Goal: Find contact information: Obtain details needed to contact an individual or organization

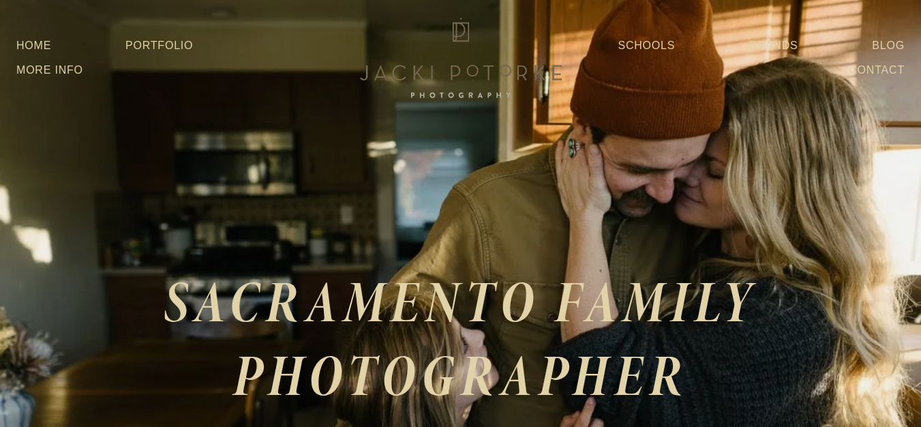
click at [95, 121] on div "SACRAMENTO FAMILY PHOTOGRAPHER" at bounding box center [460, 391] width 921 height 578
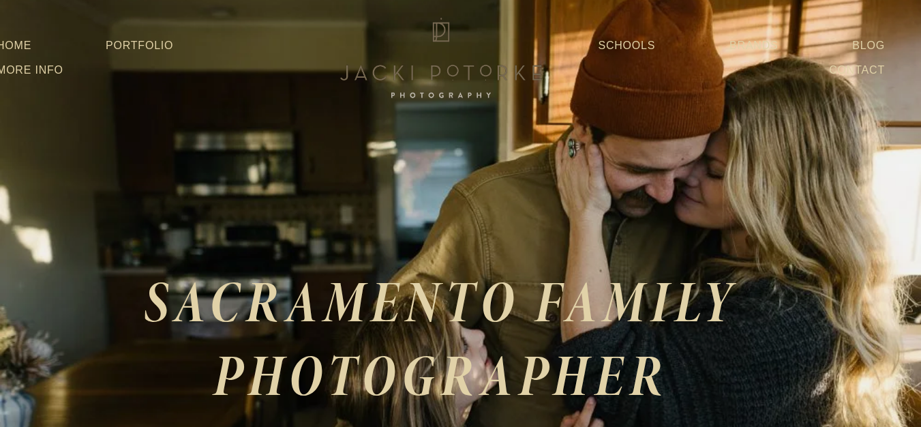
scroll to position [0, 20]
click at [31, 65] on link "More Info" at bounding box center [29, 70] width 67 height 25
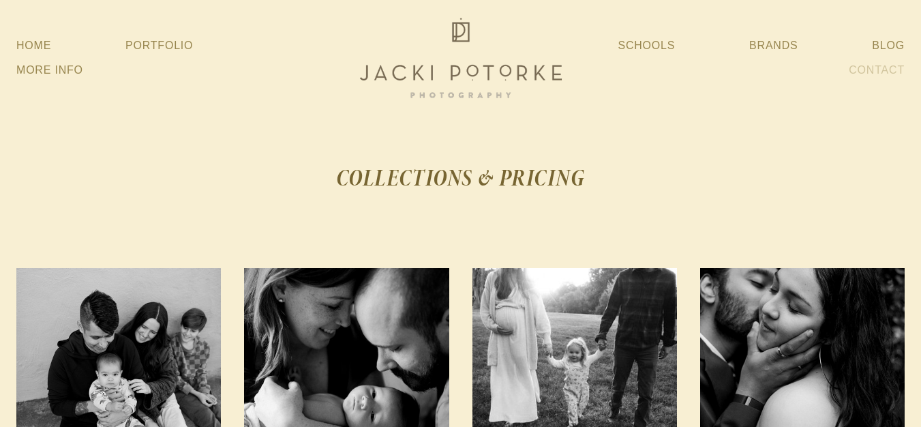
click at [896, 72] on link "Contact" at bounding box center [876, 70] width 56 height 25
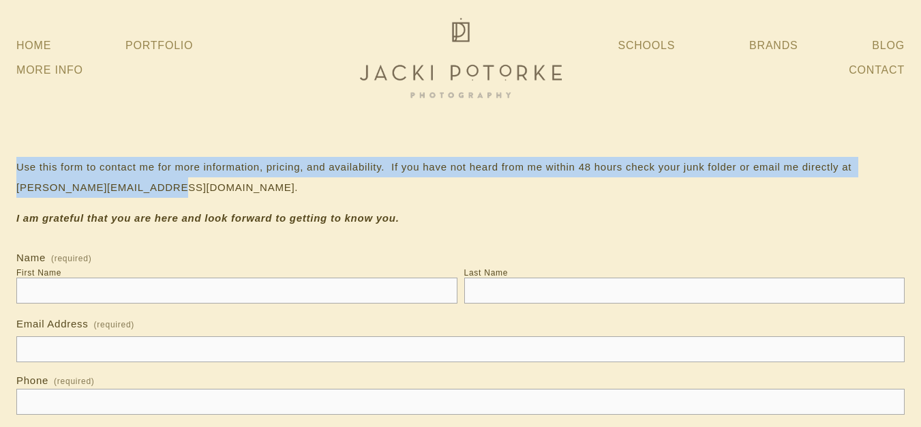
drag, startPoint x: 154, startPoint y: 187, endPoint x: 0, endPoint y: 172, distance: 154.8
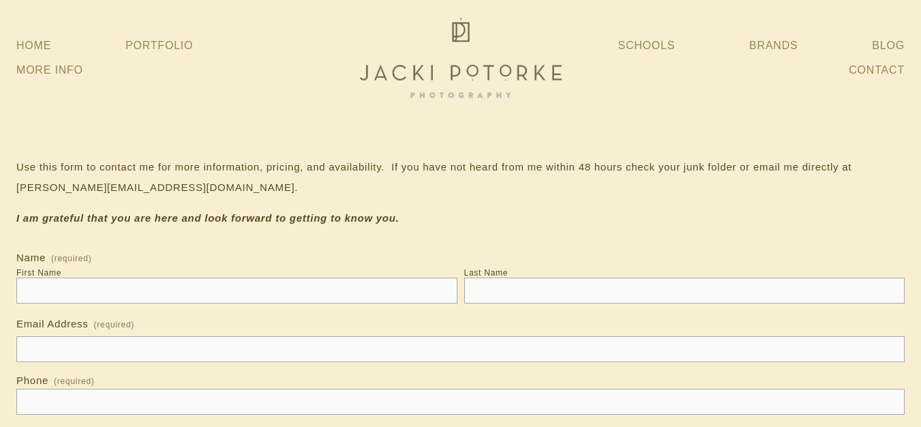
click at [438, 62] on img at bounding box center [461, 57] width 218 height 87
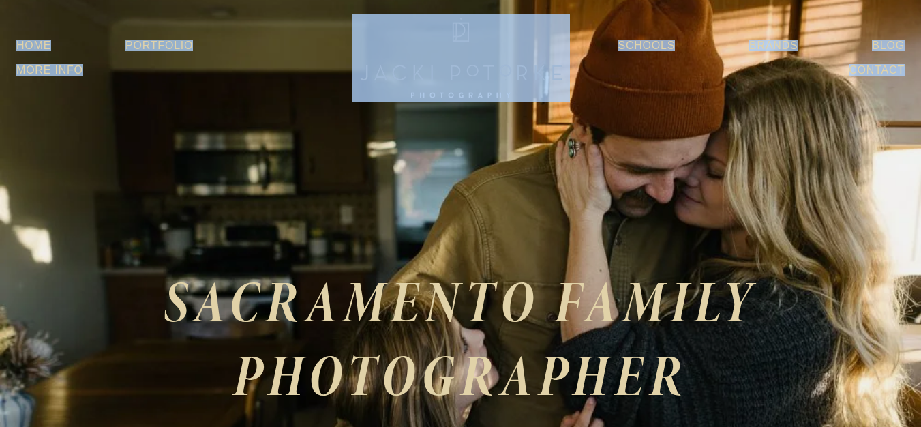
scroll to position [0, 20]
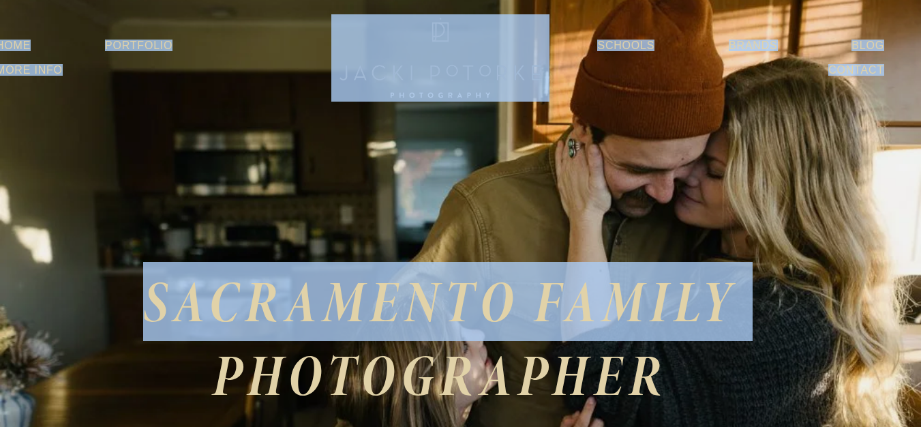
drag, startPoint x: 0, startPoint y: 46, endPoint x: 930, endPoint y: 199, distance: 942.8
click at [634, 167] on div "SACRAMENTO FAMILY PHOTOGRAPHER" at bounding box center [440, 391] width 921 height 578
